Goal: Communication & Community: Answer question/provide support

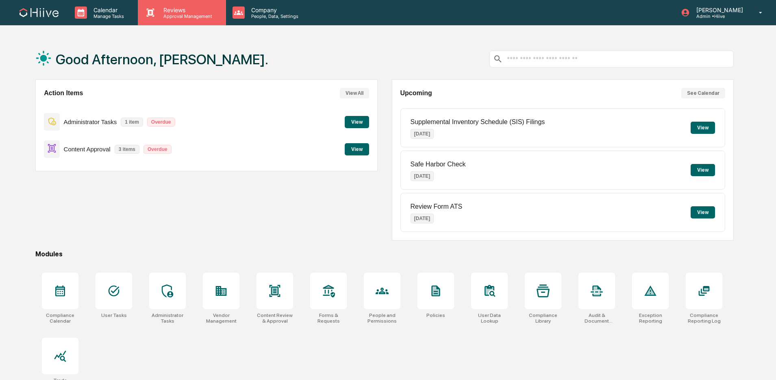
click at [174, 17] on p "Approval Management" at bounding box center [186, 16] width 59 height 6
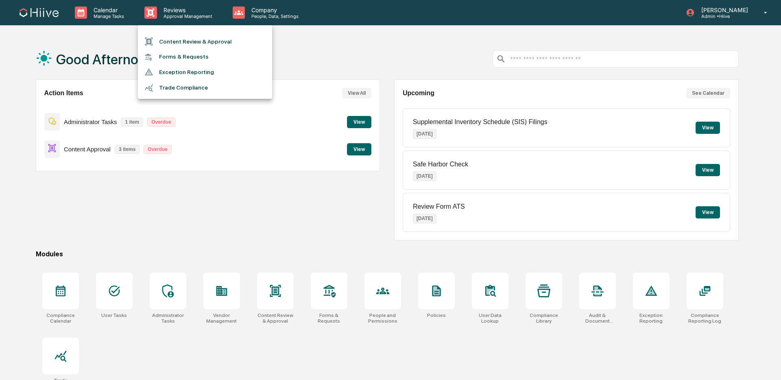
click at [170, 39] on li "Content Review & Approval" at bounding box center [205, 41] width 134 height 15
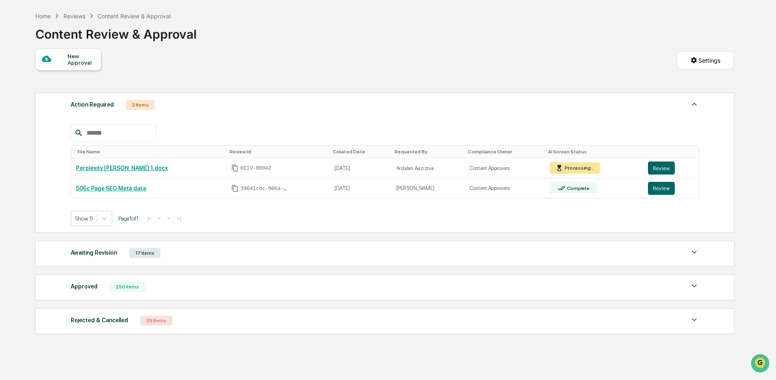
scroll to position [40, 0]
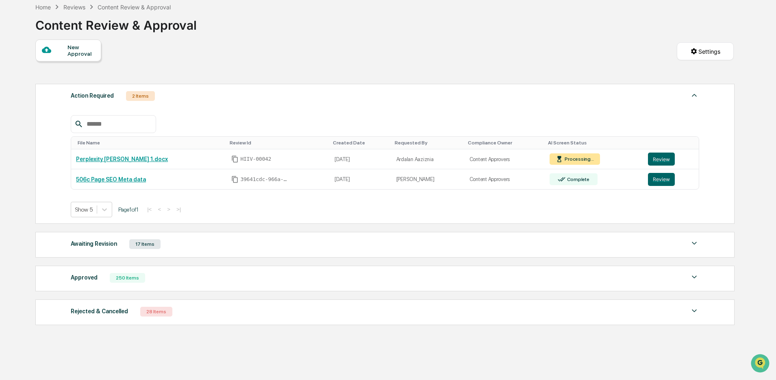
click at [240, 247] on div "Awaiting Revision 17 Items" at bounding box center [385, 243] width 629 height 11
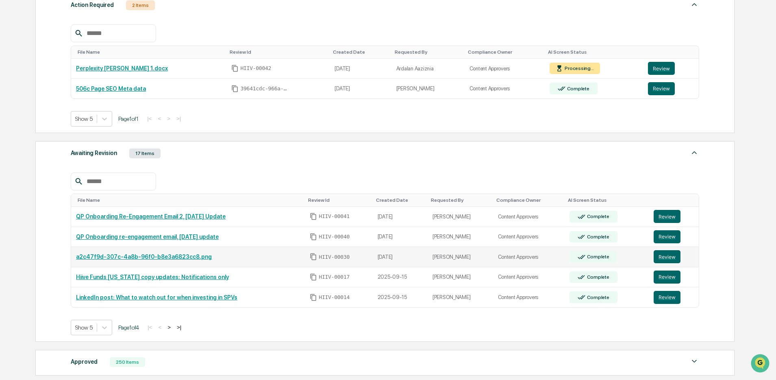
scroll to position [164, 0]
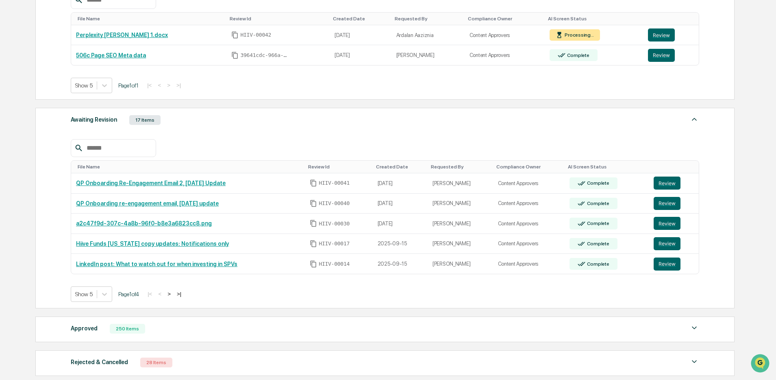
click at [253, 120] on div "Awaiting Revision 17 Items" at bounding box center [385, 119] width 629 height 11
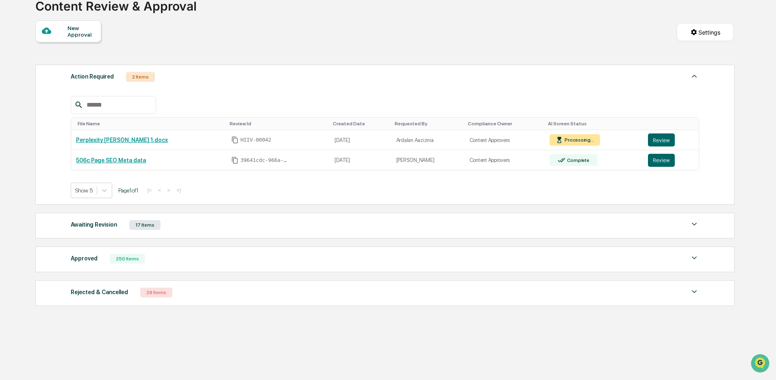
scroll to position [62, 0]
click at [176, 264] on div "Approved 250 Items File Name Review Id Created Date Requested By Compliance Own…" at bounding box center [384, 259] width 699 height 26
click at [224, 264] on div "Approved 250 Items" at bounding box center [385, 258] width 629 height 11
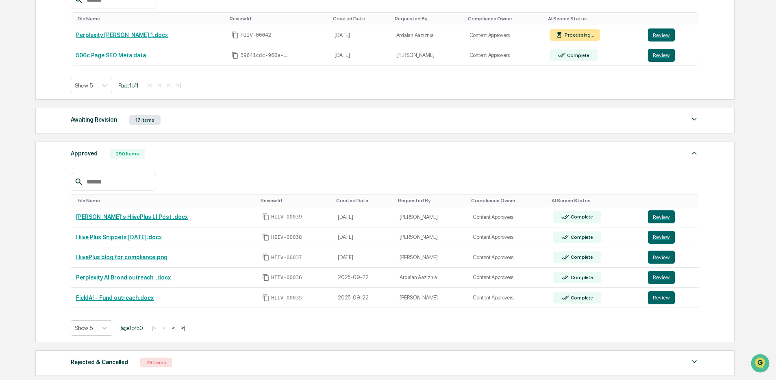
click at [280, 155] on div "Approved 250 Items" at bounding box center [385, 153] width 629 height 11
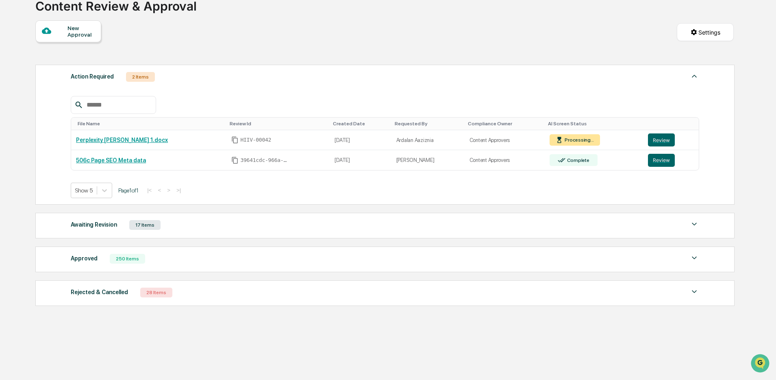
scroll to position [62, 0]
click at [667, 141] on button "Review" at bounding box center [661, 139] width 27 height 13
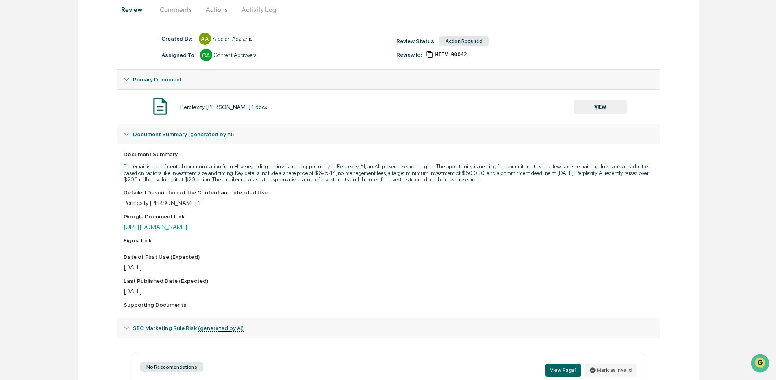
scroll to position [95, 0]
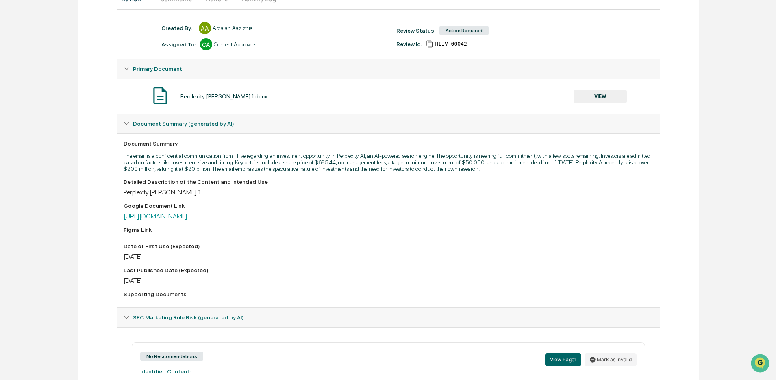
click at [187, 220] on link "https://docs.google.com/document/d/1bd1V_ihxl6cHcLTySbDR8x_Xdf7K2MA2/edit?usp=s…" at bounding box center [156, 216] width 64 height 8
click at [589, 92] on button "VIEW" at bounding box center [600, 96] width 53 height 14
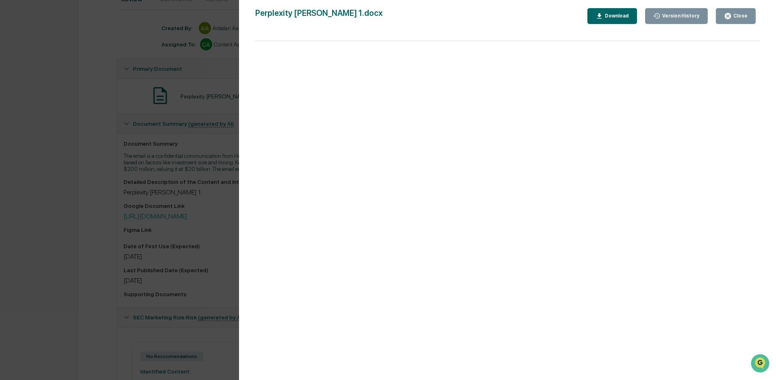
click at [734, 19] on div "Close" at bounding box center [740, 16] width 16 height 6
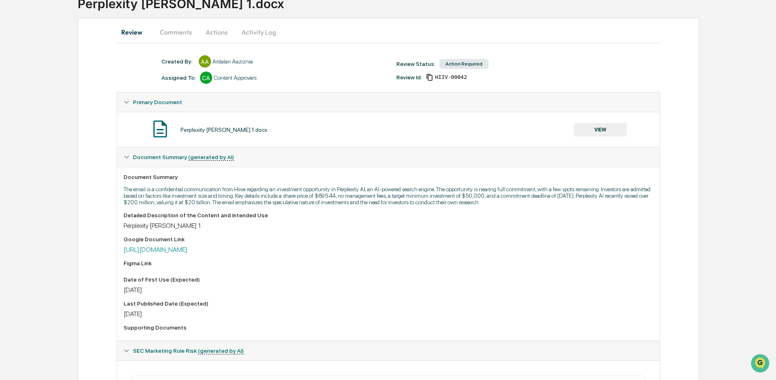
scroll to position [0, 0]
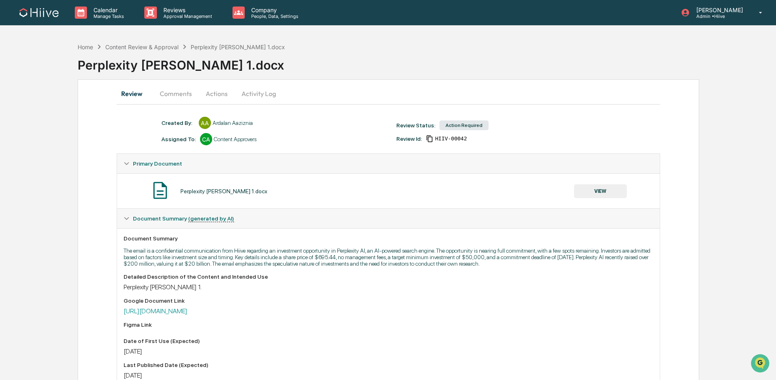
drag, startPoint x: 169, startPoint y: 90, endPoint x: 191, endPoint y: 113, distance: 31.9
click at [168, 91] on button "Comments" at bounding box center [175, 94] width 45 height 20
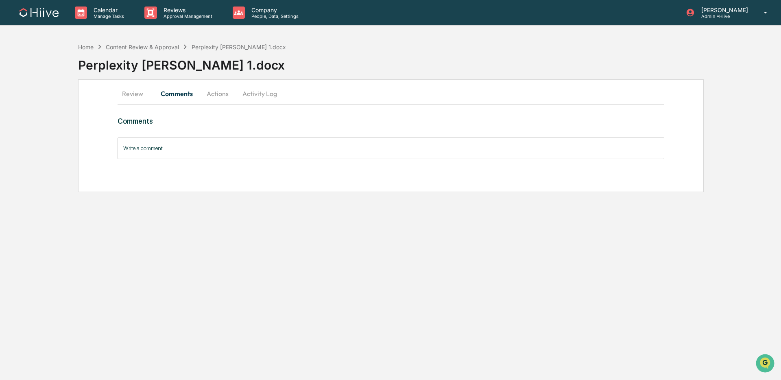
click at [211, 147] on input "Write a comment..." at bounding box center [391, 148] width 547 height 22
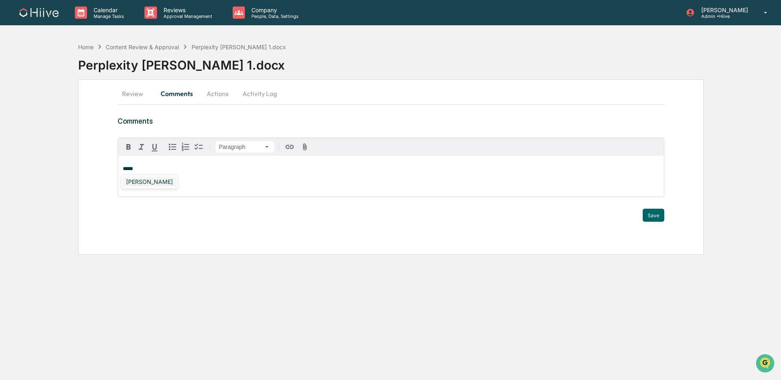
click at [168, 185] on div "Susan Woodard" at bounding box center [149, 181] width 53 height 10
click at [652, 212] on button "Save" at bounding box center [654, 215] width 22 height 13
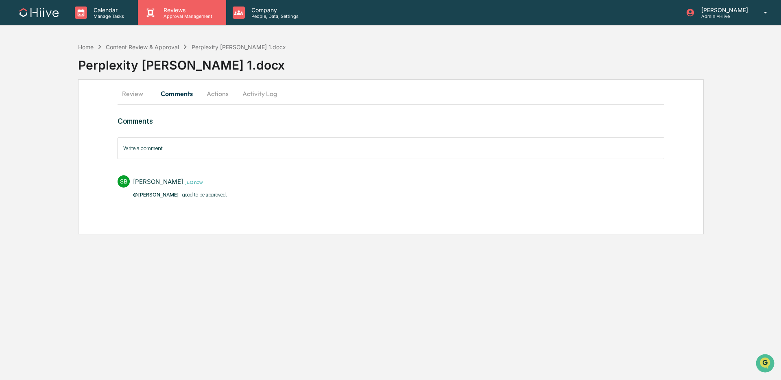
click at [181, 18] on div "Reviews Approval Management" at bounding box center [182, 12] width 88 height 25
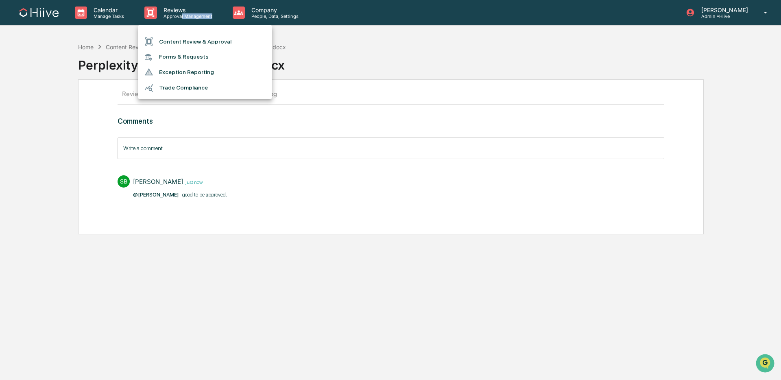
click at [180, 38] on li "Content Review & Approval" at bounding box center [205, 41] width 134 height 15
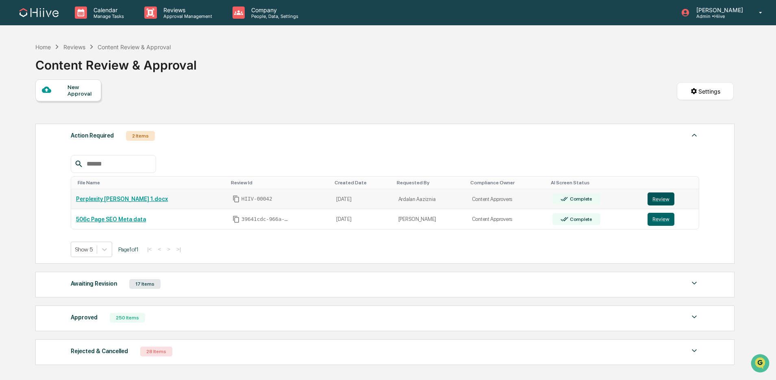
click at [651, 199] on button "Review" at bounding box center [661, 198] width 27 height 13
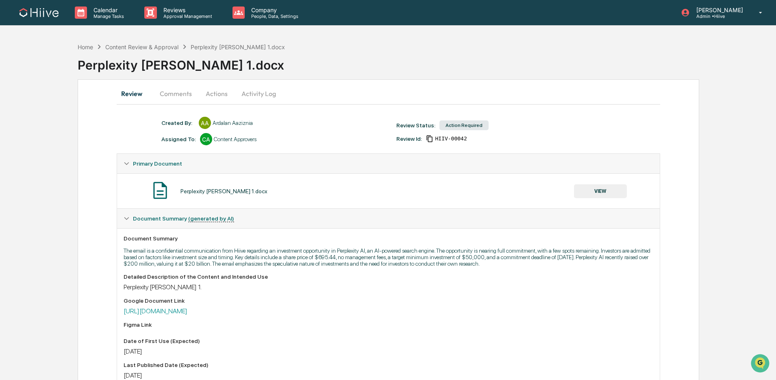
click at [176, 96] on button "Comments" at bounding box center [175, 94] width 45 height 20
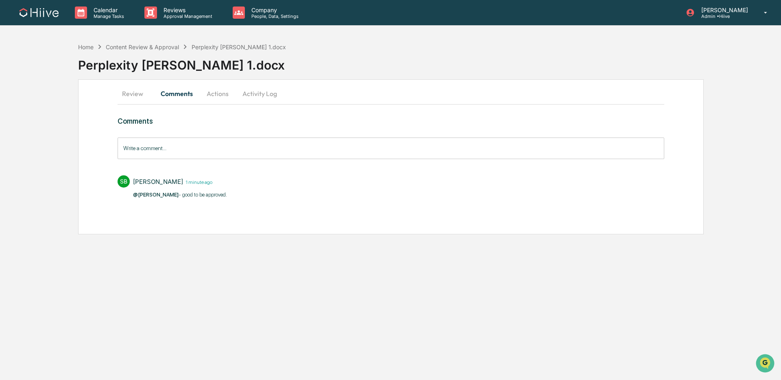
click at [183, 150] on input "Write a comment..." at bounding box center [391, 148] width 547 height 22
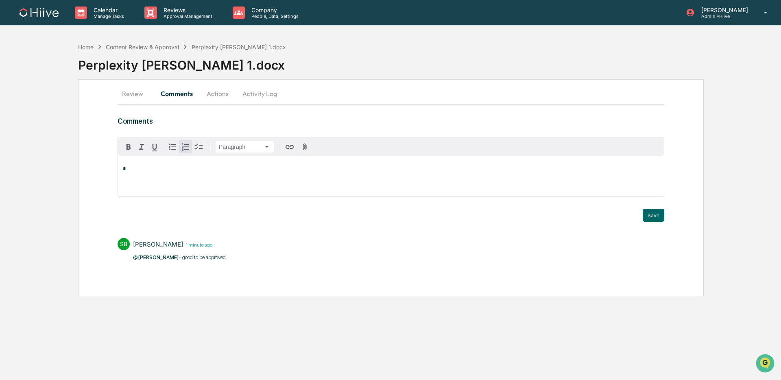
click at [133, 95] on button "Review" at bounding box center [136, 94] width 37 height 20
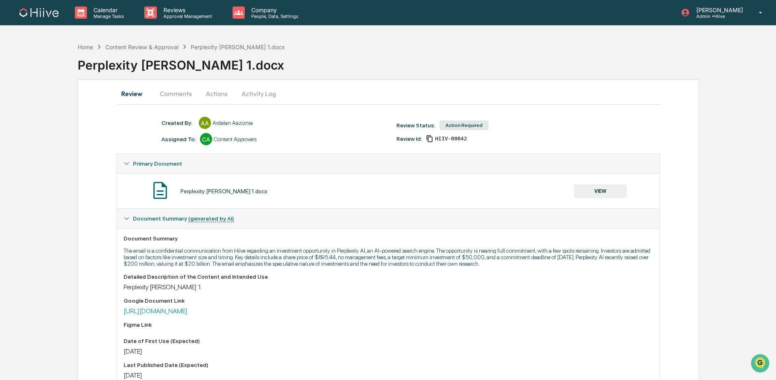
drag, startPoint x: 250, startPoint y: 94, endPoint x: 239, endPoint y: 95, distance: 11.0
click at [250, 94] on button "Activity Log" at bounding box center [259, 94] width 48 height 20
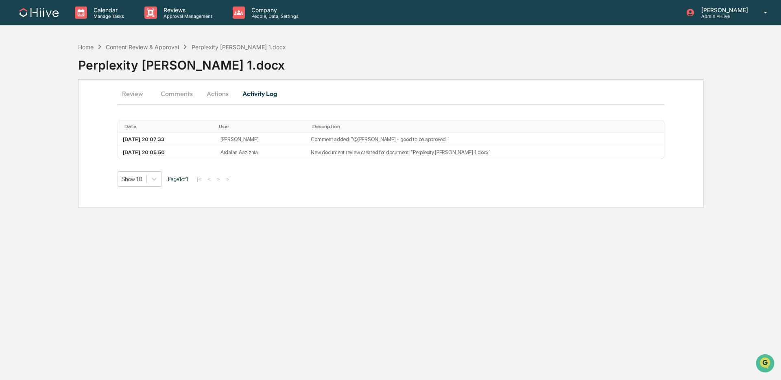
drag, startPoint x: 131, startPoint y: 95, endPoint x: 135, endPoint y: 97, distance: 4.8
click at [131, 95] on button "Review" at bounding box center [136, 94] width 37 height 20
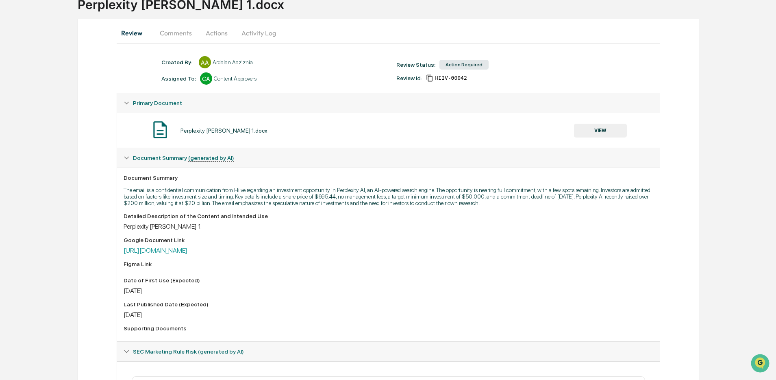
scroll to position [3, 0]
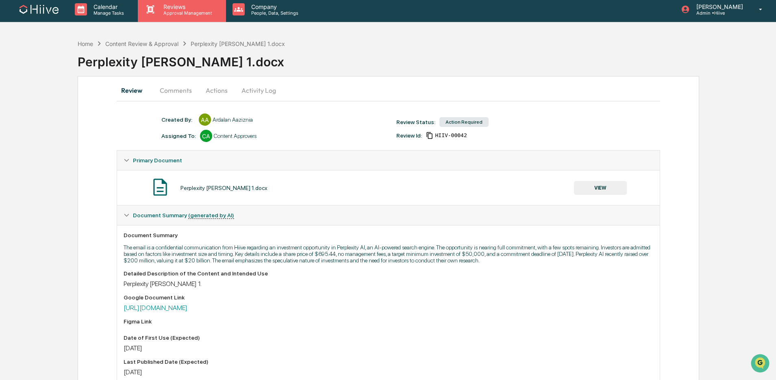
click at [181, 13] on p "Approval Management" at bounding box center [186, 13] width 59 height 6
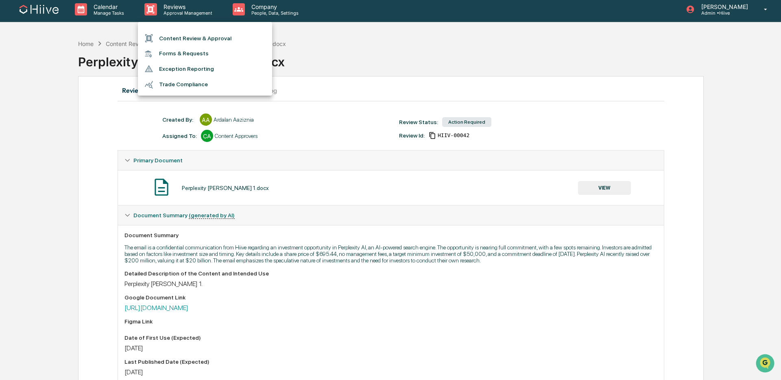
click at [181, 33] on li "Content Review & Approval" at bounding box center [205, 37] width 134 height 15
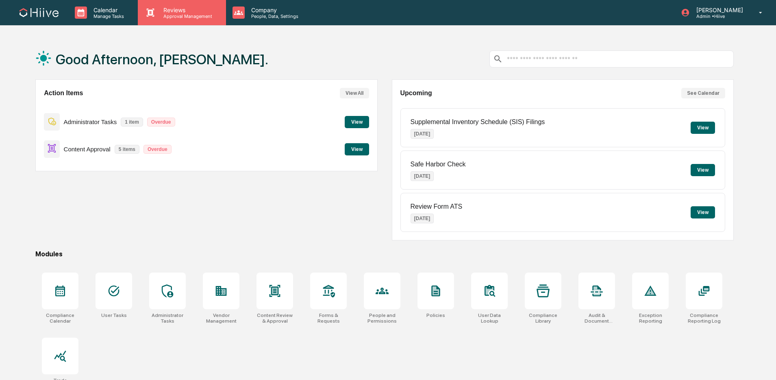
click at [185, 17] on p "Approval Management" at bounding box center [186, 16] width 59 height 6
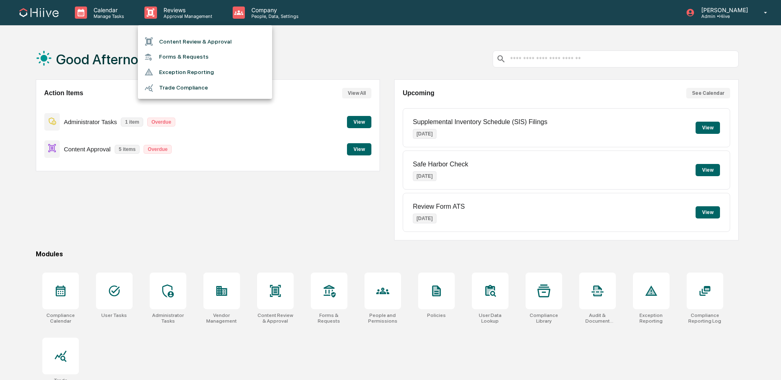
click at [193, 38] on li "Content Review & Approval" at bounding box center [205, 41] width 134 height 15
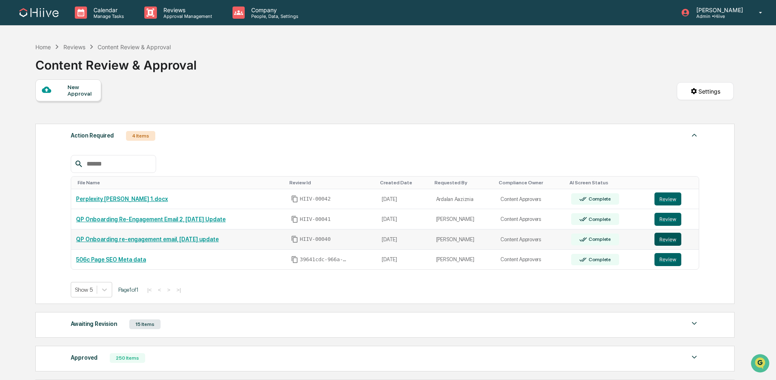
click at [671, 242] on button "Review" at bounding box center [668, 239] width 27 height 13
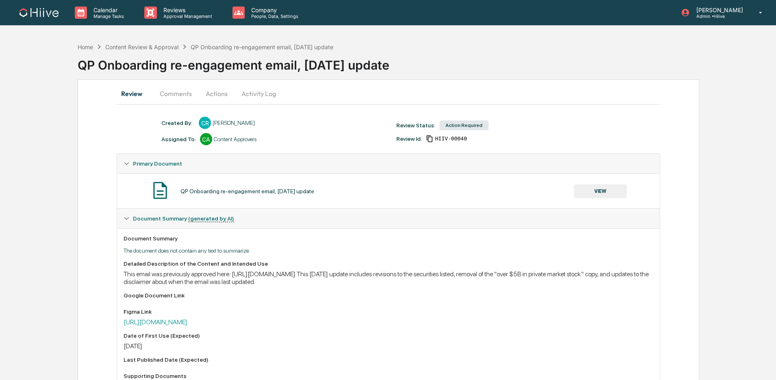
click at [192, 98] on button "Comments" at bounding box center [175, 94] width 45 height 20
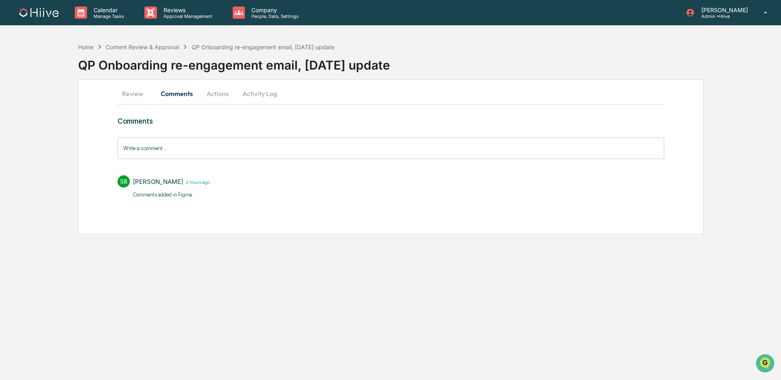
click at [135, 98] on button "Review" at bounding box center [136, 94] width 37 height 20
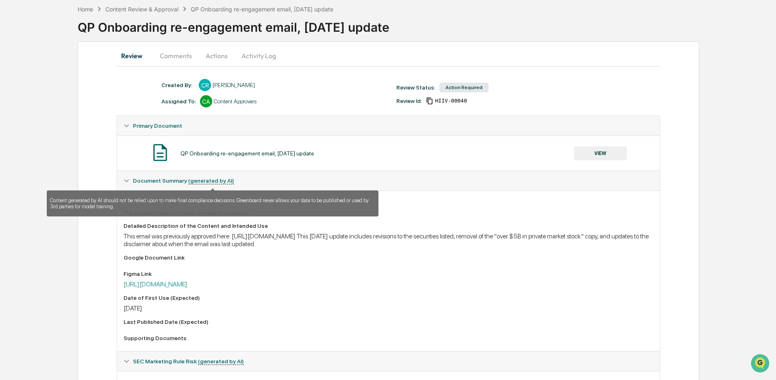
scroll to position [86, 0]
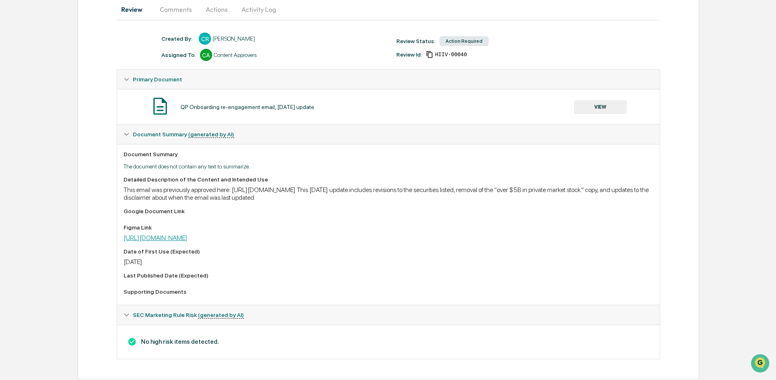
click at [187, 234] on link "https://www.figma.com/design/UAkRHtgrVuDLYdK0qLaKvp/Onboarding-re-engagement-wi…" at bounding box center [156, 238] width 64 height 8
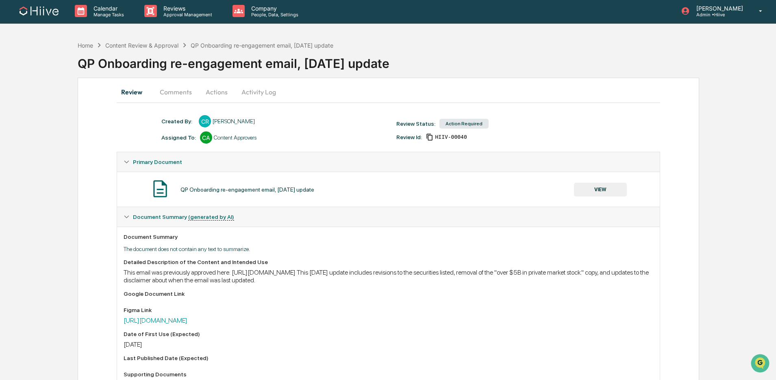
scroll to position [0, 0]
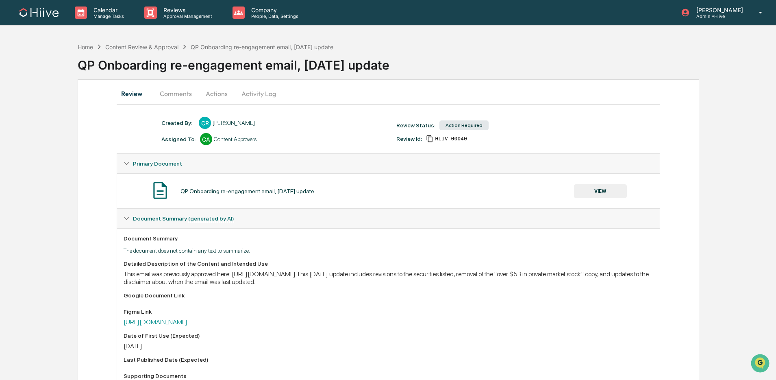
click at [174, 95] on button "Comments" at bounding box center [175, 94] width 45 height 20
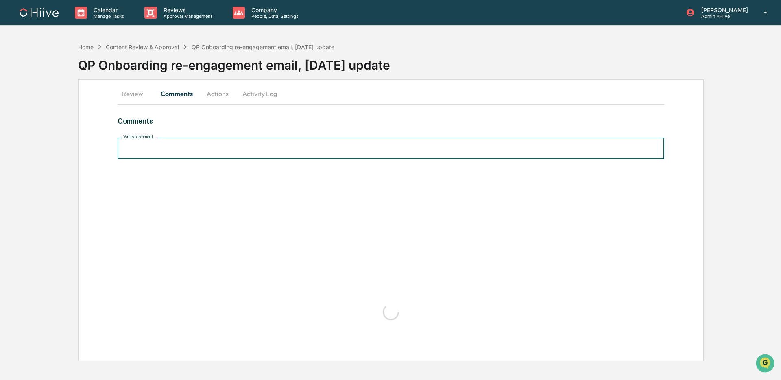
click at [184, 144] on input "Write a comment..." at bounding box center [391, 148] width 547 height 22
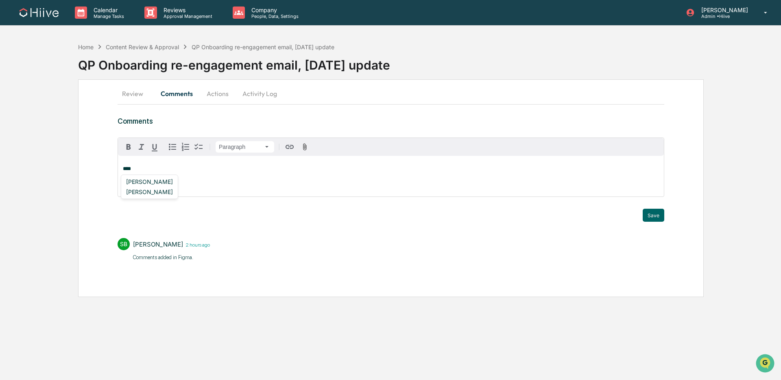
click at [166, 179] on div "[PERSON_NAME]" at bounding box center [149, 181] width 53 height 10
click at [654, 217] on button "Save" at bounding box center [654, 215] width 22 height 13
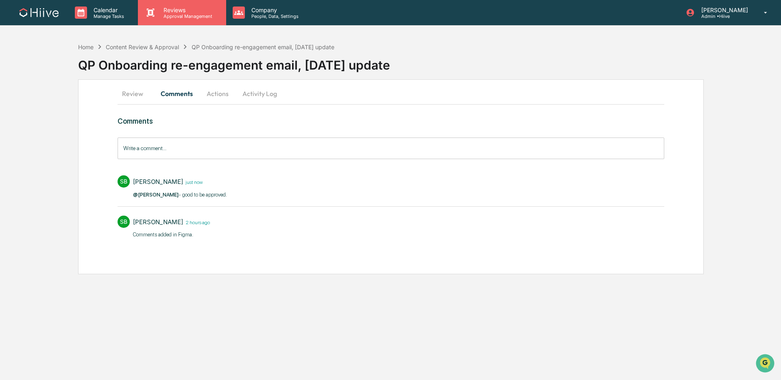
click at [198, 17] on p "Approval Management" at bounding box center [186, 16] width 59 height 6
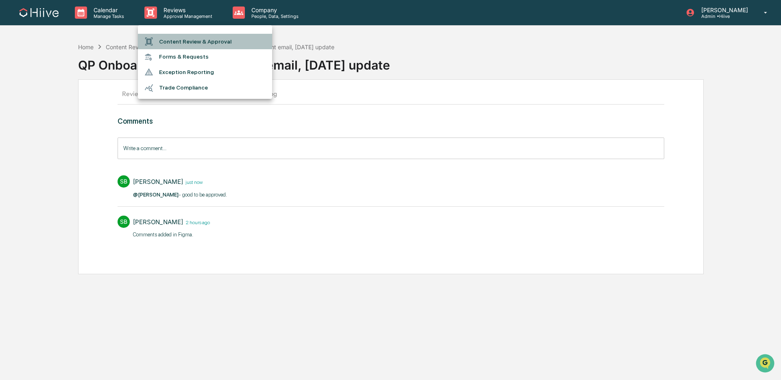
click at [198, 41] on li "Content Review & Approval" at bounding box center [205, 41] width 134 height 15
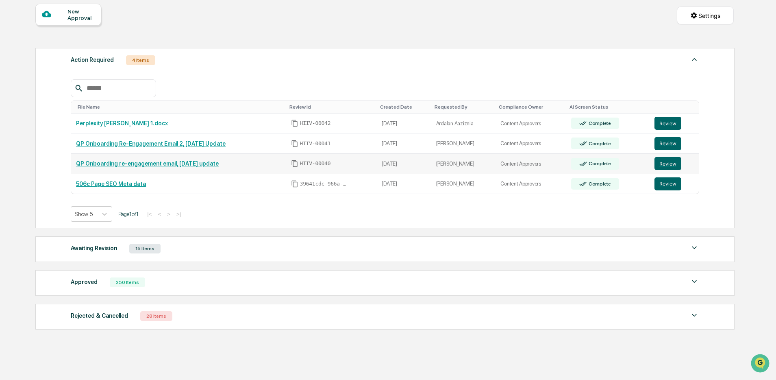
scroll to position [78, 0]
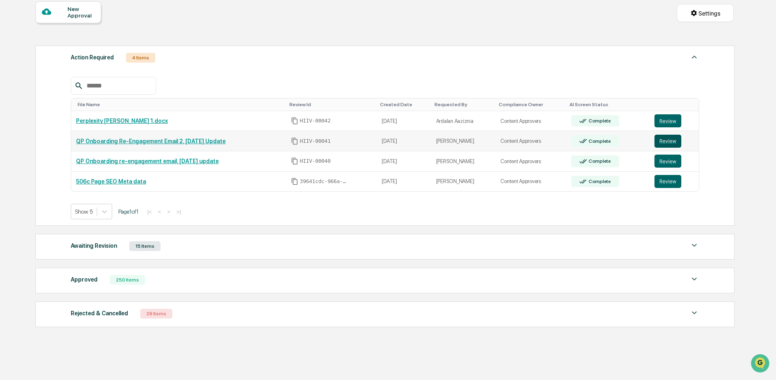
click at [668, 138] on button "Review" at bounding box center [668, 141] width 27 height 13
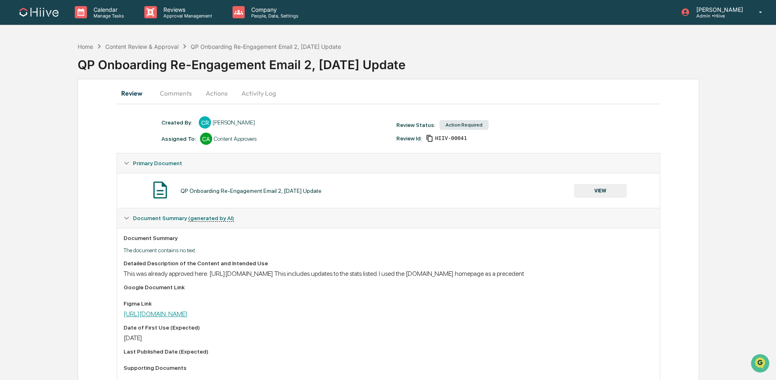
click at [187, 318] on link "[URL][DOMAIN_NAME]" at bounding box center [156, 314] width 64 height 8
click at [180, 96] on button "Comments" at bounding box center [175, 93] width 45 height 20
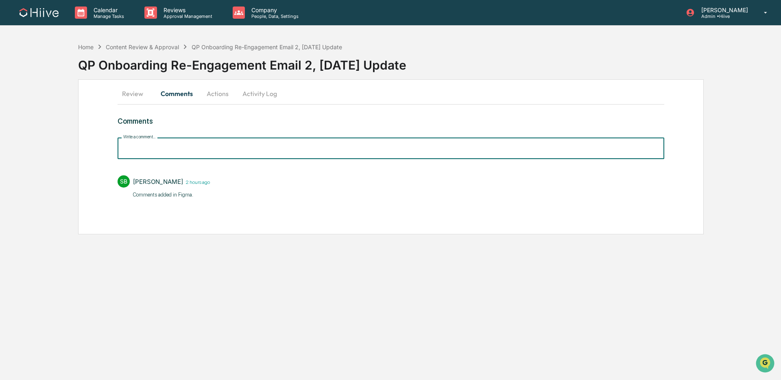
click at [211, 150] on input "Write a comment..." at bounding box center [391, 148] width 547 height 22
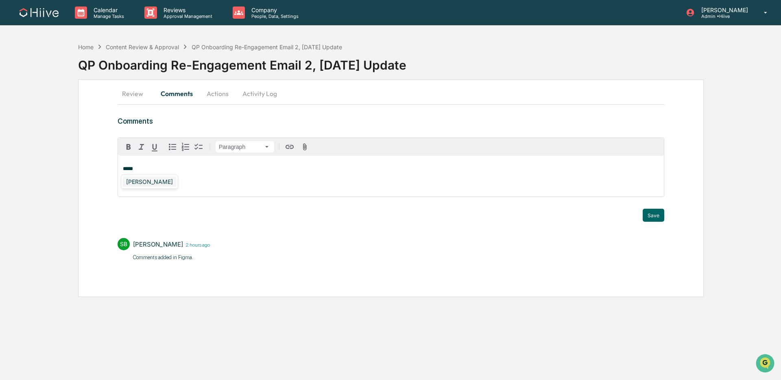
click at [154, 182] on div "[PERSON_NAME]" at bounding box center [149, 181] width 53 height 10
click at [658, 211] on button "Save" at bounding box center [654, 215] width 22 height 13
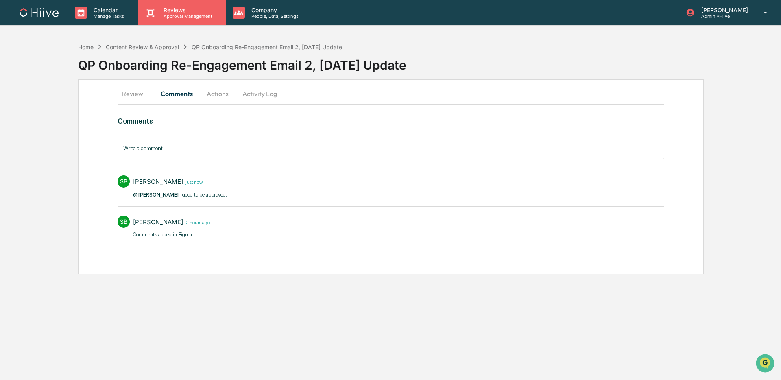
click at [196, 20] on div "Reviews Approval Management" at bounding box center [182, 12] width 88 height 25
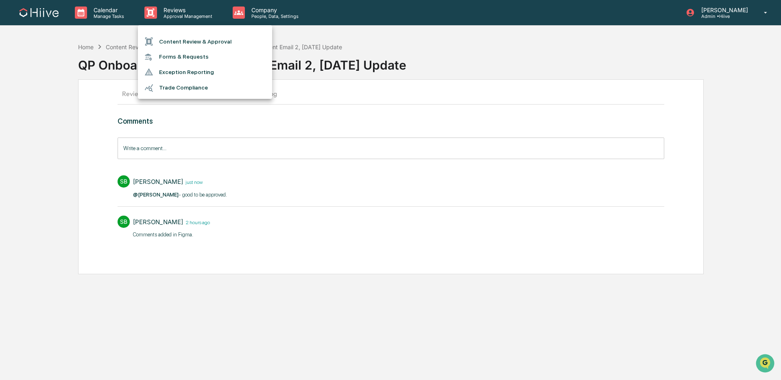
click at [192, 43] on li "Content Review & Approval" at bounding box center [205, 41] width 134 height 15
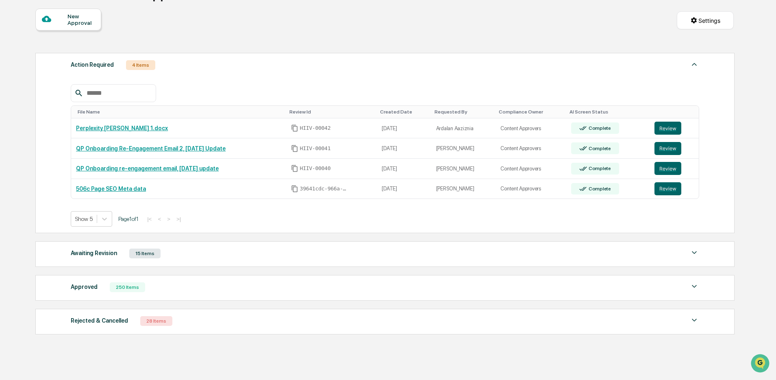
scroll to position [71, 0]
